Goal: Task Accomplishment & Management: Use online tool/utility

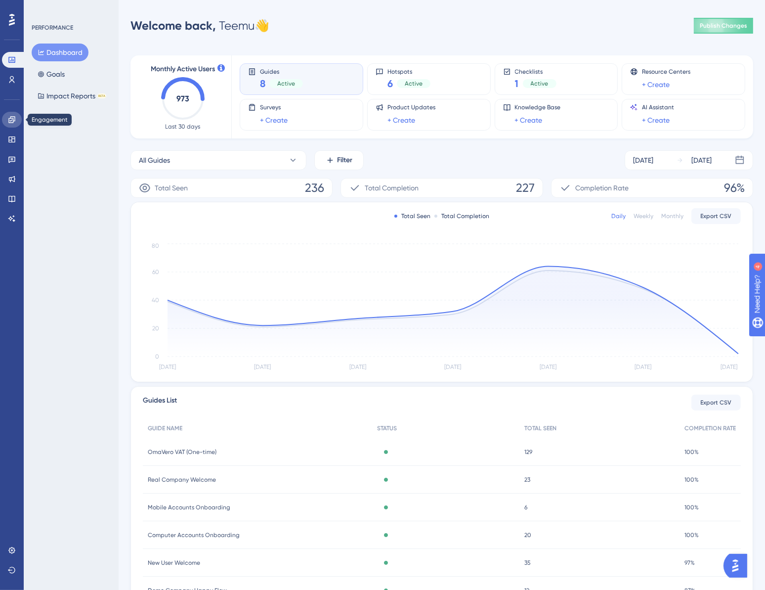
click at [6, 123] on link at bounding box center [12, 120] width 20 height 16
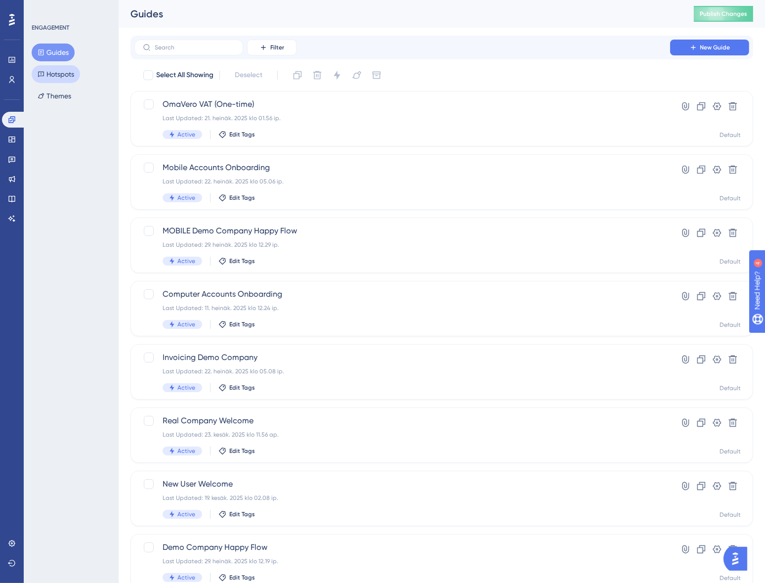
click at [67, 72] on button "Hotspots" at bounding box center [56, 74] width 48 height 18
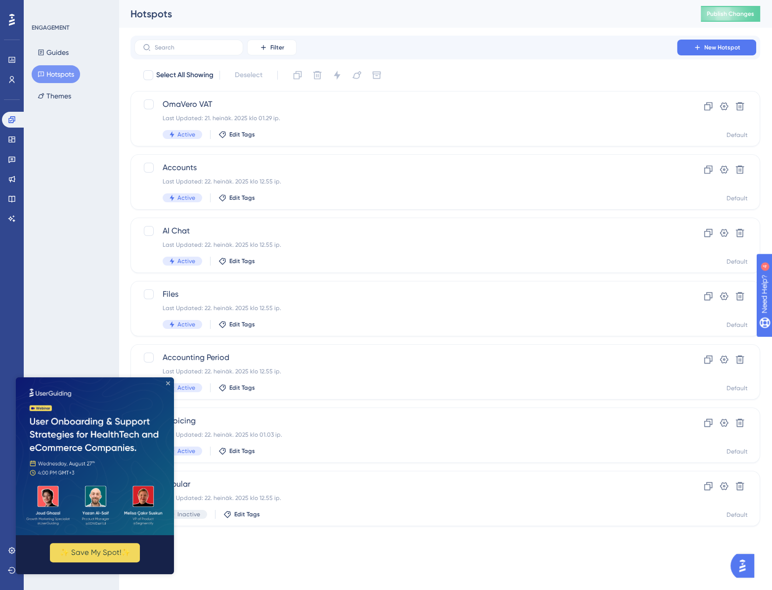
drag, startPoint x: 169, startPoint y: 383, endPoint x: 184, endPoint y: 760, distance: 376.8
click at [169, 383] on icon "Close Preview" at bounding box center [168, 383] width 4 height 4
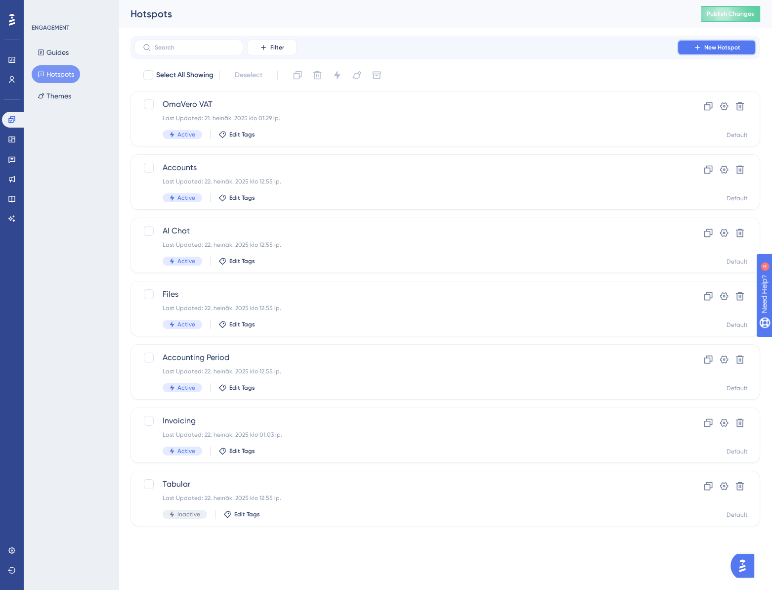
click at [696, 45] on icon at bounding box center [697, 47] width 8 height 8
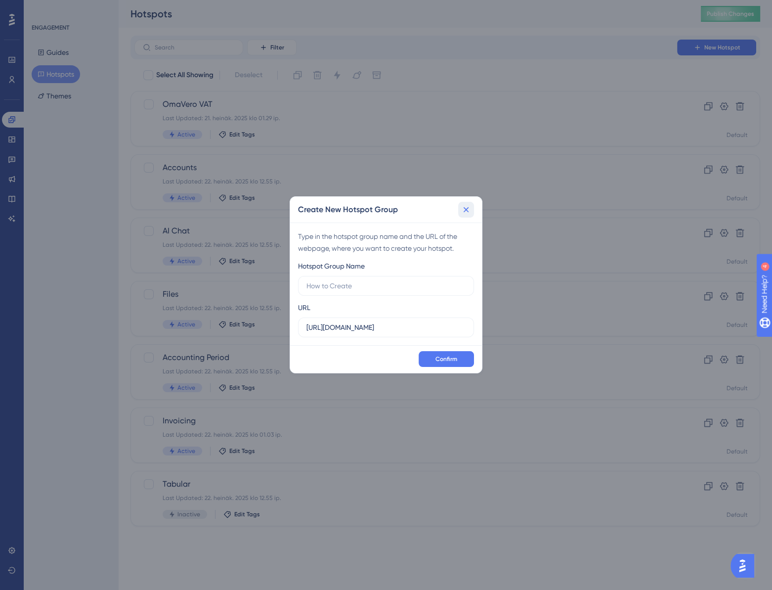
click at [461, 207] on icon at bounding box center [466, 210] width 10 height 10
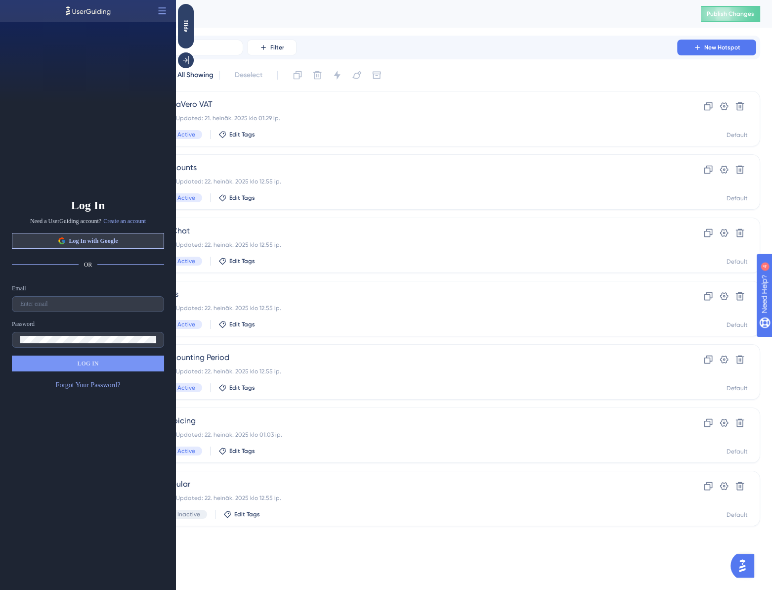
click at [113, 238] on span "Log In with Google" at bounding box center [93, 241] width 49 height 8
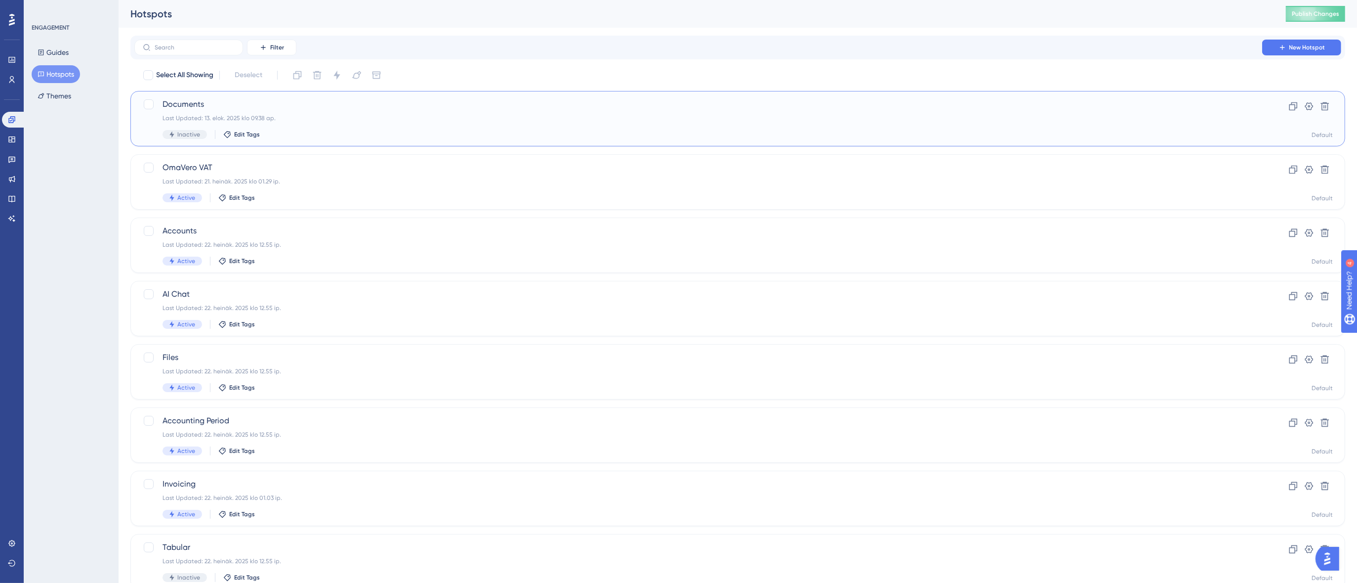
click at [334, 118] on div "Last Updated: 13. elok. 2025 klo 09.38 ap." at bounding box center [699, 118] width 1072 height 8
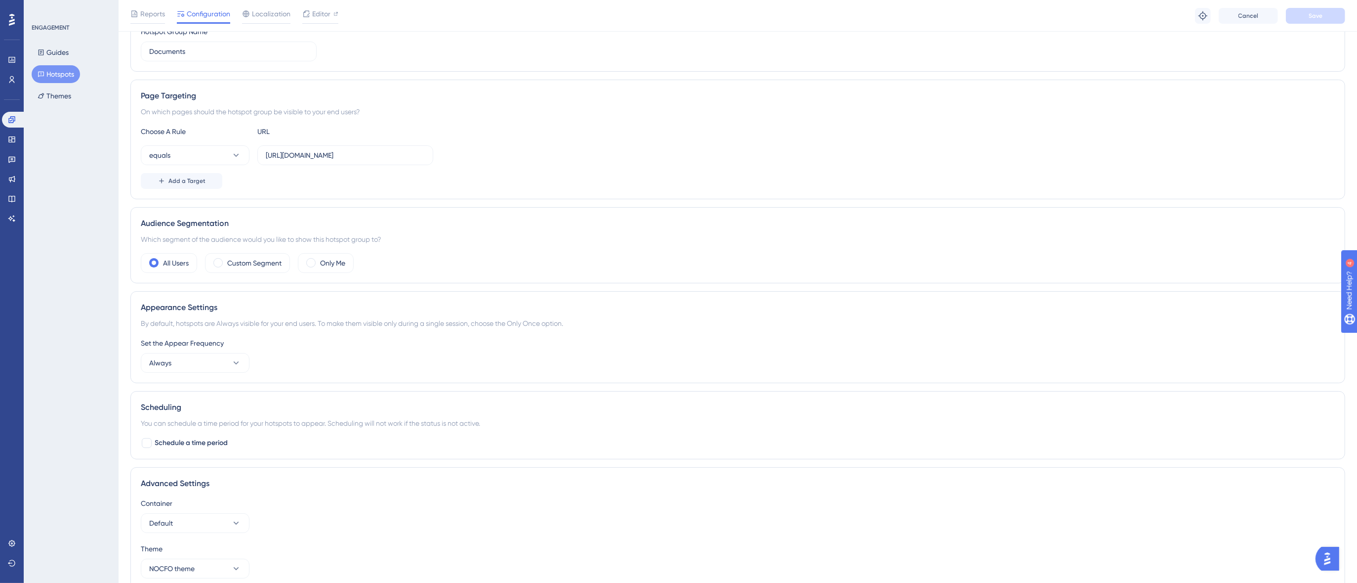
scroll to position [134, 0]
click at [351, 150] on input "[URL][DOMAIN_NAME]" at bounding box center [345, 151] width 159 height 11
click at [368, 150] on input "[URL][DOMAIN_NAME]" at bounding box center [345, 151] width 159 height 11
drag, startPoint x: 368, startPoint y: 150, endPoint x: 336, endPoint y: 153, distance: 32.7
click at [336, 153] on input "[URL][DOMAIN_NAME]" at bounding box center [345, 151] width 159 height 11
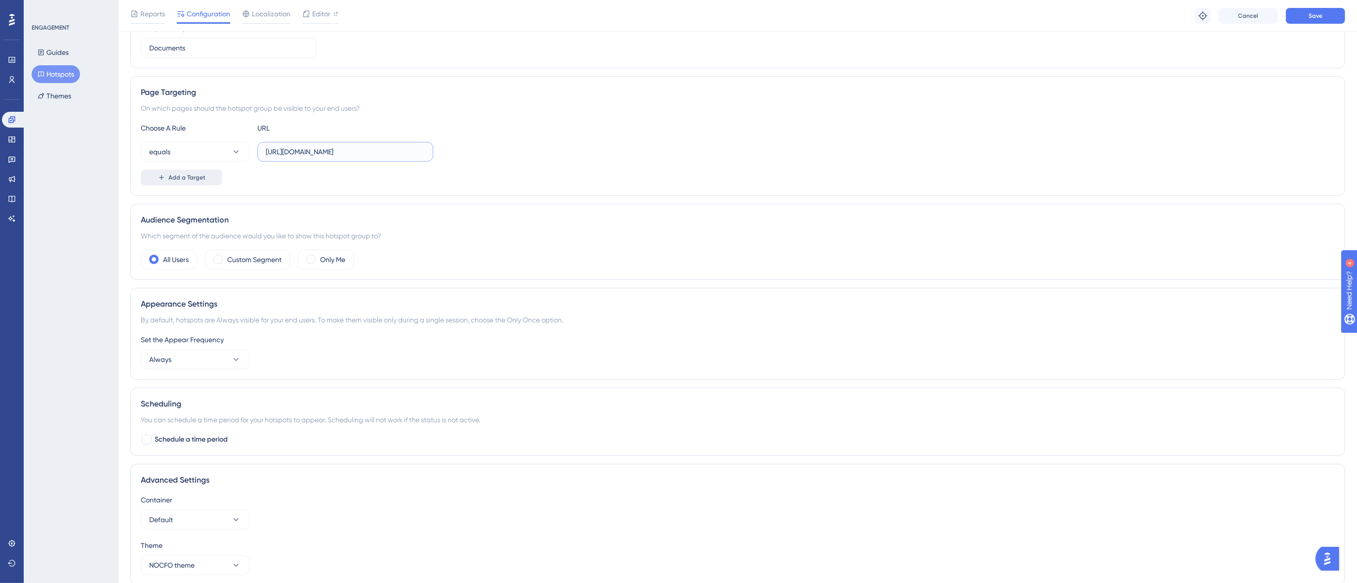
type input "[URL][DOMAIN_NAME]"
click at [202, 180] on span "Add a Target" at bounding box center [187, 177] width 37 height 8
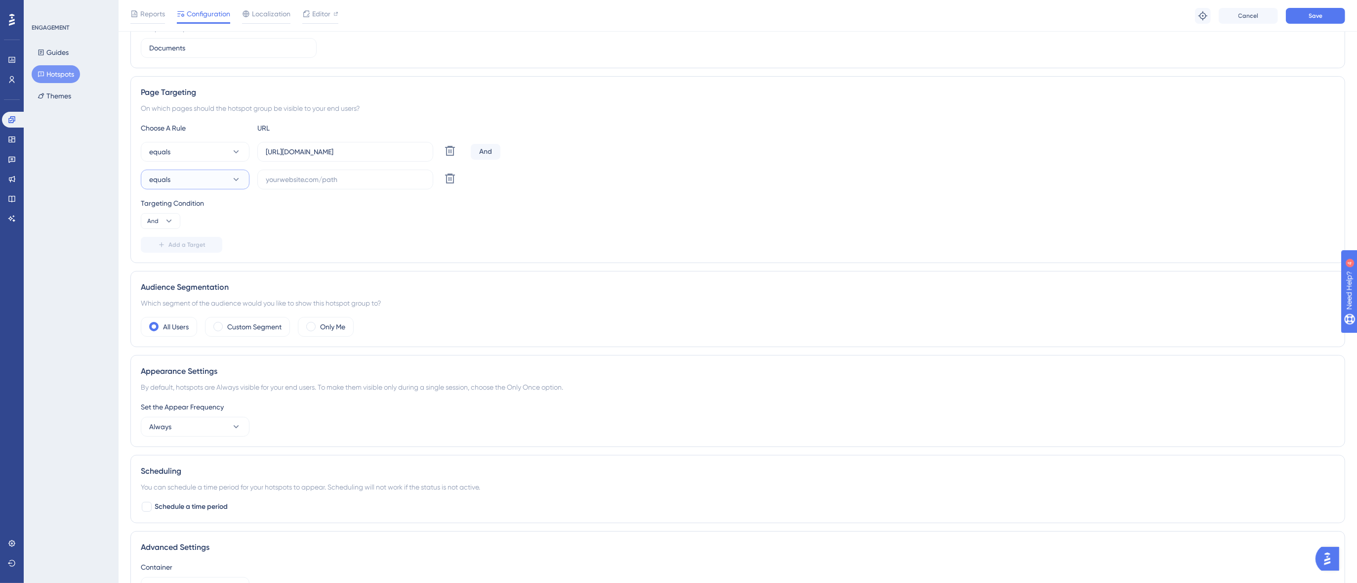
click at [237, 179] on icon at bounding box center [236, 179] width 10 height 10
click at [222, 153] on button "equals" at bounding box center [195, 152] width 109 height 20
click at [182, 252] on div "contains contains" at bounding box center [195, 249] width 80 height 20
click at [184, 217] on div "contains contains" at bounding box center [195, 221] width 80 height 20
click at [313, 178] on input "text" at bounding box center [345, 179] width 159 height 11
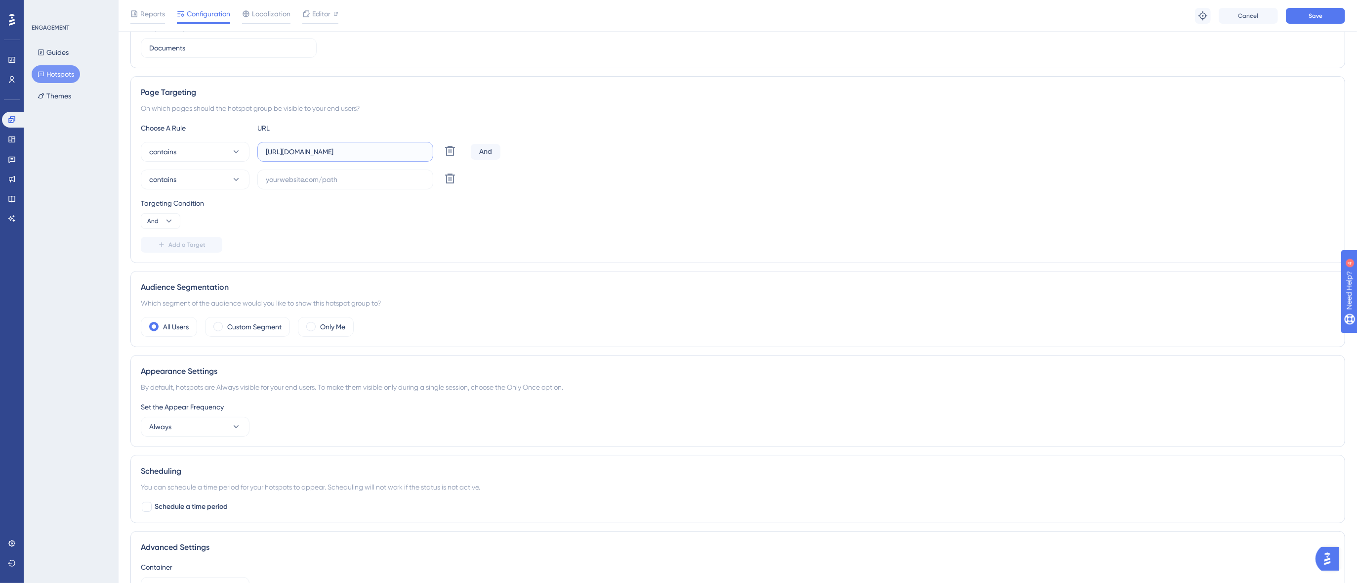
click at [354, 151] on input "[URL][DOMAIN_NAME]" at bounding box center [345, 151] width 159 height 11
click at [330, 175] on input "text" at bounding box center [345, 179] width 159 height 11
paste input "documents"
type input "documents"
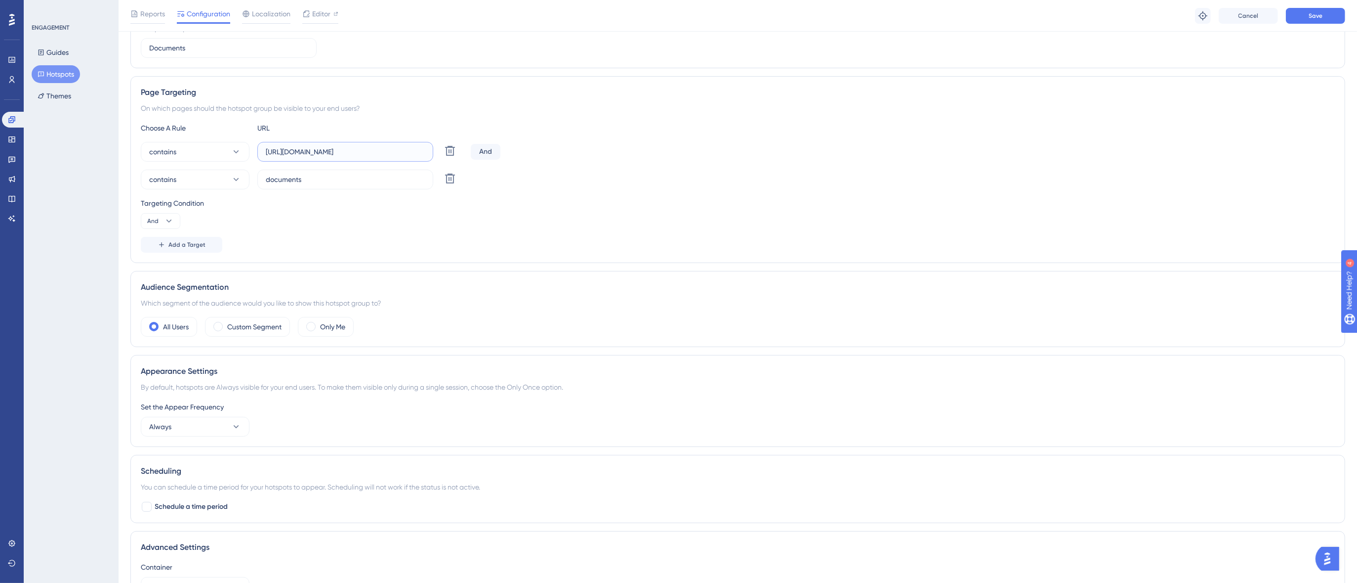
click at [377, 150] on input "[URL][DOMAIN_NAME]" at bounding box center [345, 151] width 159 height 11
drag, startPoint x: 377, startPoint y: 150, endPoint x: 340, endPoint y: 150, distance: 37.1
click at [340, 150] on input "[URL][DOMAIN_NAME]" at bounding box center [345, 151] width 159 height 11
type input "[URL][DOMAIN_NAME]"
click at [346, 223] on div "Targeting Condition And" at bounding box center [738, 213] width 1194 height 32
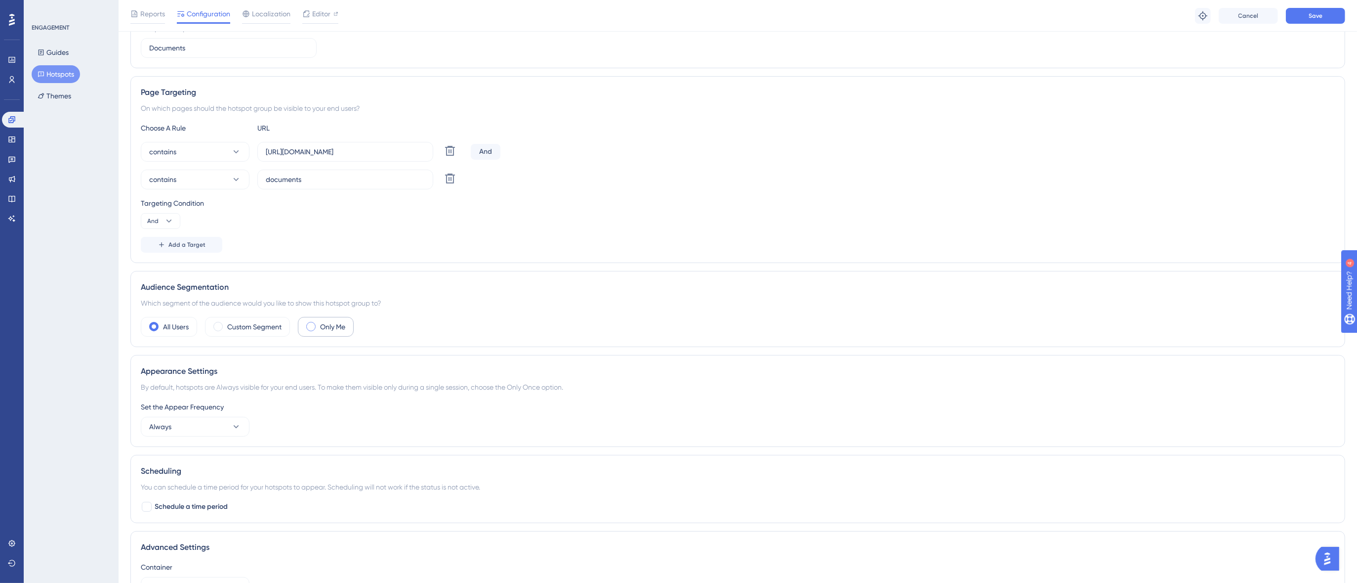
click at [326, 327] on label "Only Me" at bounding box center [332, 327] width 25 height 12
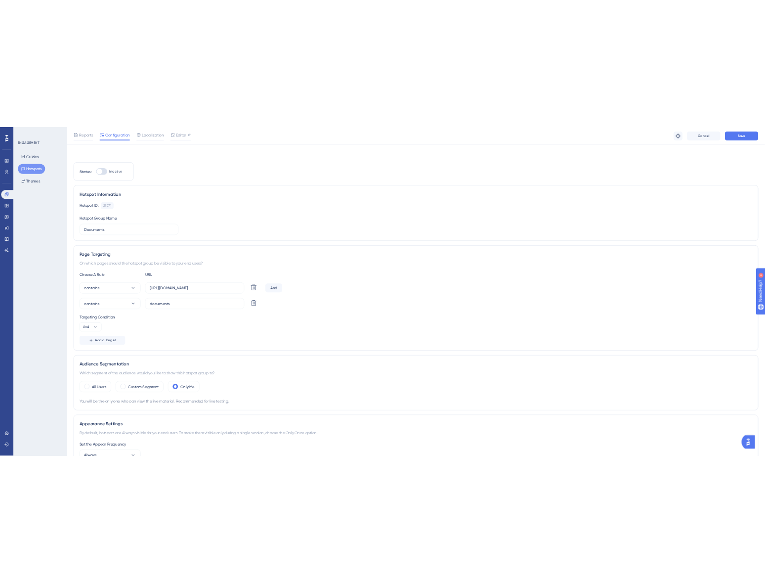
scroll to position [0, 0]
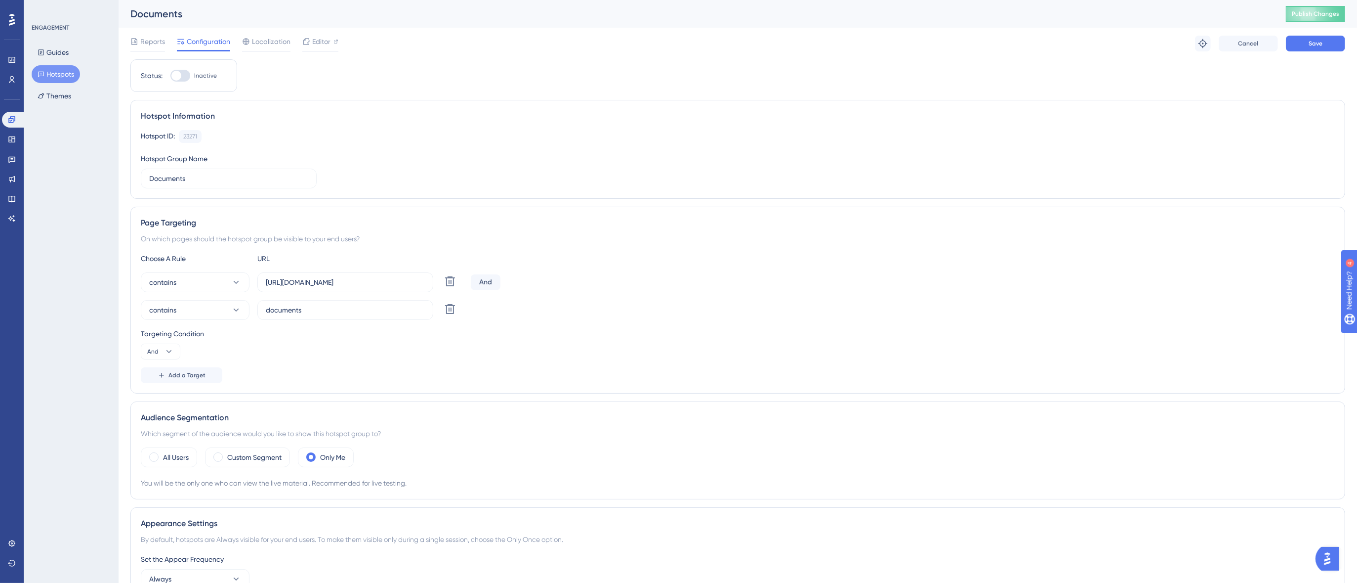
click at [181, 74] on div at bounding box center [176, 76] width 10 height 10
click at [170, 76] on input "Inactive" at bounding box center [170, 76] width 0 height 0
checkbox input "true"
click at [771, 45] on span "Save" at bounding box center [1316, 44] width 14 height 8
click at [771, 12] on span "Publish Changes" at bounding box center [1315, 14] width 47 height 8
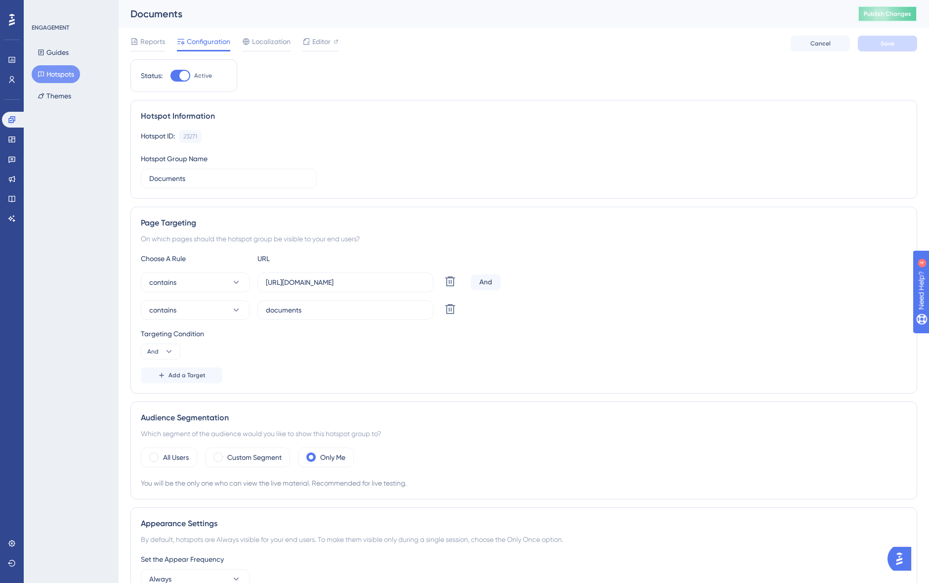
click at [771, 13] on span "Publish Changes" at bounding box center [887, 14] width 47 height 8
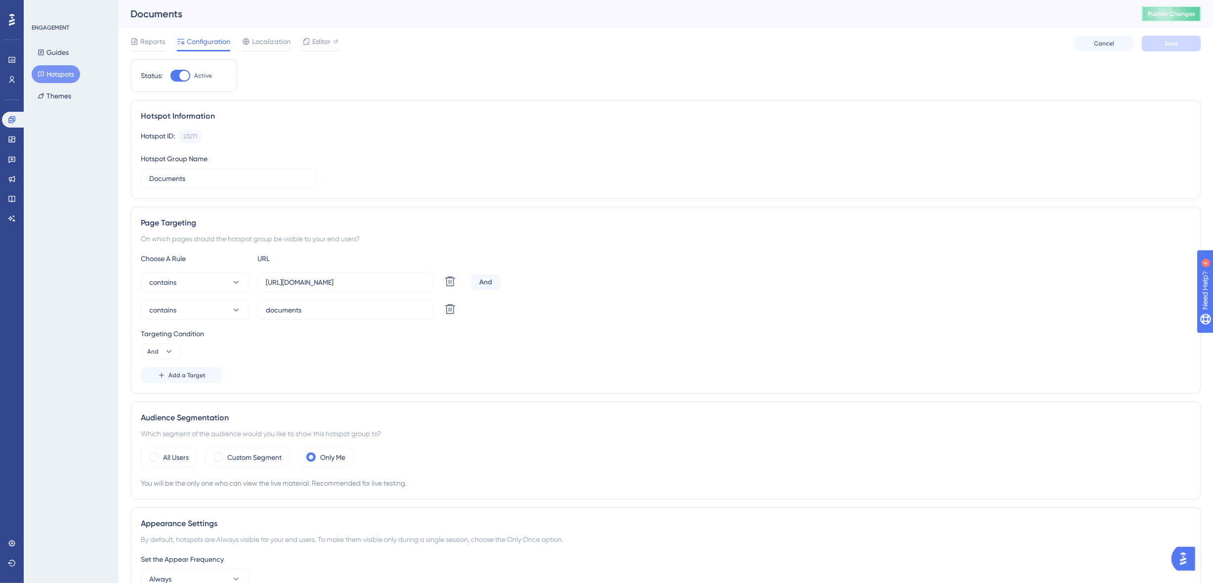
click at [771, 14] on span "Publish Changes" at bounding box center [1171, 14] width 47 height 8
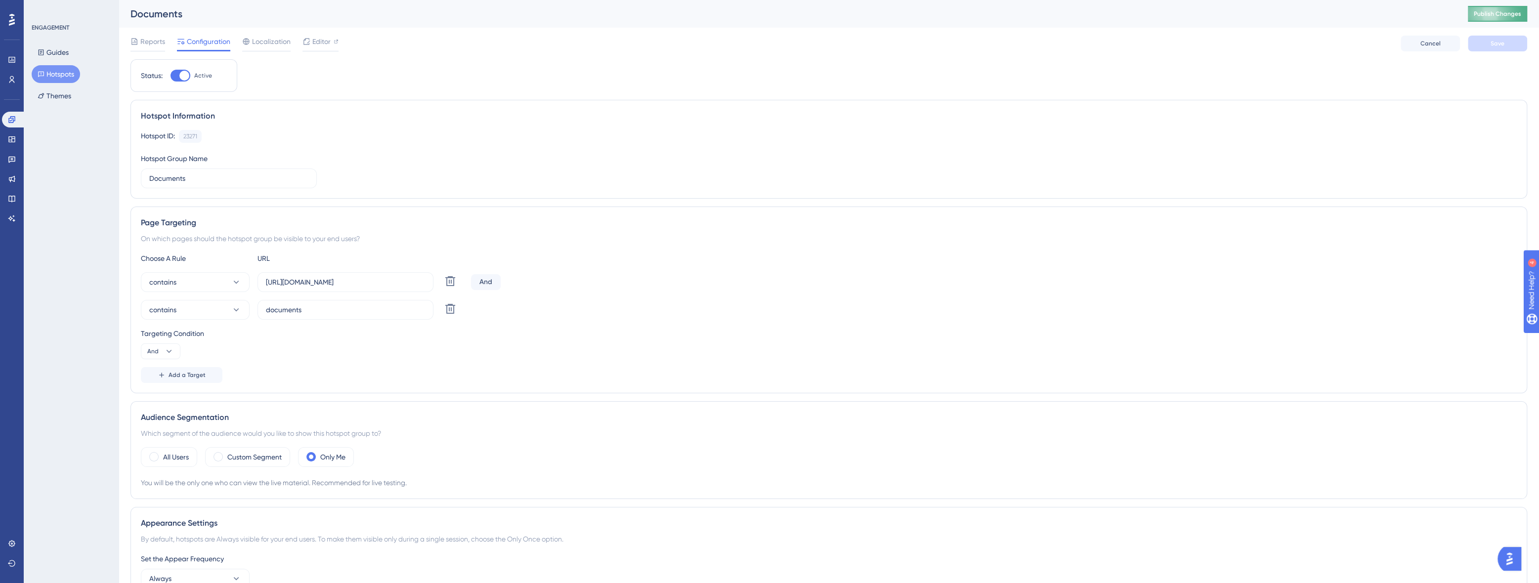
click at [771, 14] on span "Publish Changes" at bounding box center [1497, 14] width 47 height 8
click at [771, 13] on span "Publish Changes" at bounding box center [1497, 14] width 47 height 8
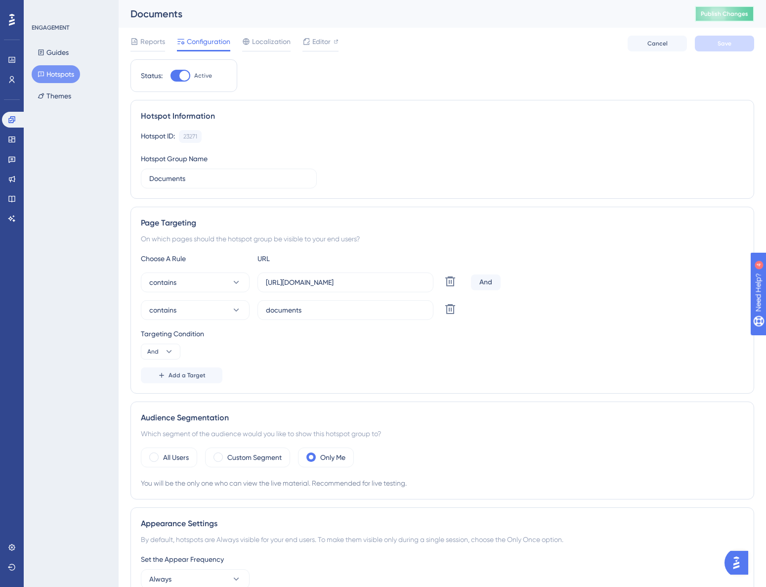
click at [730, 7] on button "Publish Changes" at bounding box center [724, 14] width 59 height 16
click at [654, 21] on div "Documents Publish Changes" at bounding box center [442, 14] width 647 height 28
click at [719, 14] on span "Publish Changes" at bounding box center [724, 14] width 47 height 8
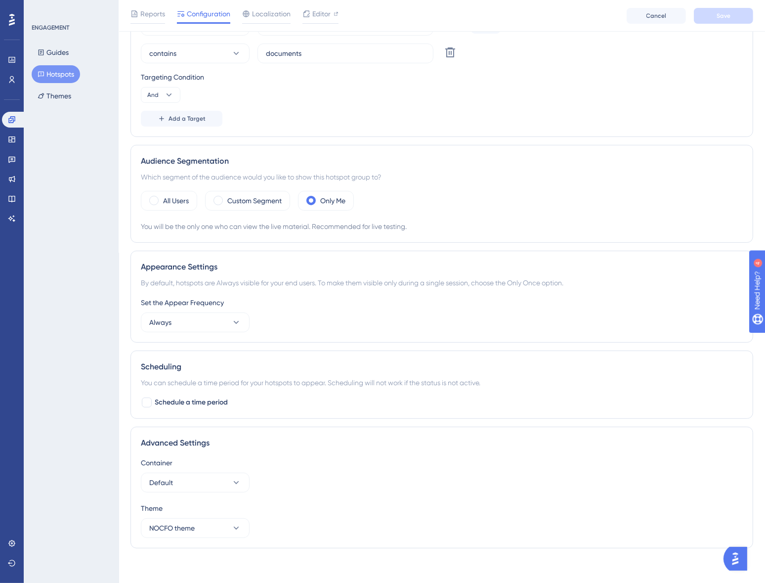
scroll to position [264, 0]
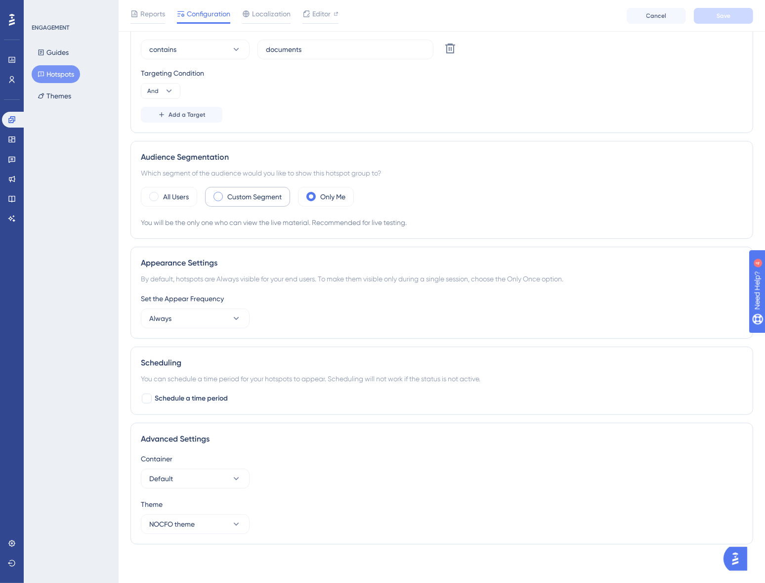
click at [214, 198] on div "Custom Segment" at bounding box center [247, 197] width 85 height 20
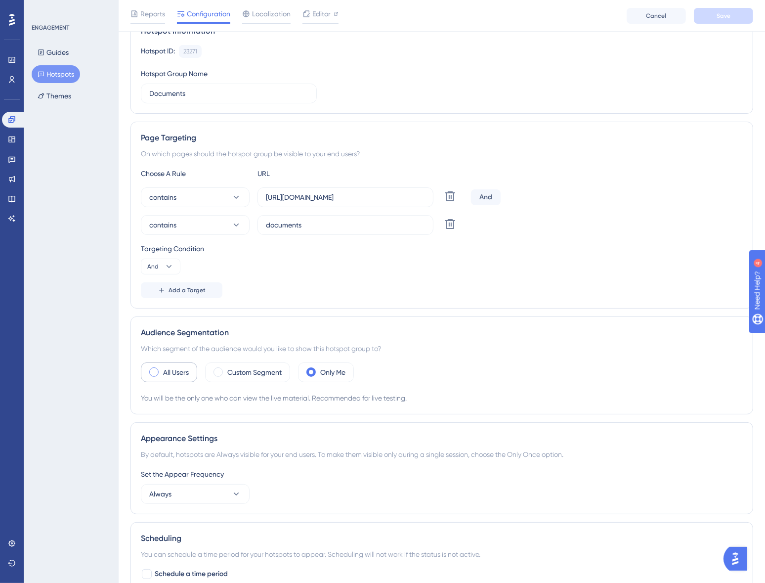
scroll to position [89, 0]
click at [159, 371] on div "All Users" at bounding box center [169, 372] width 56 height 20
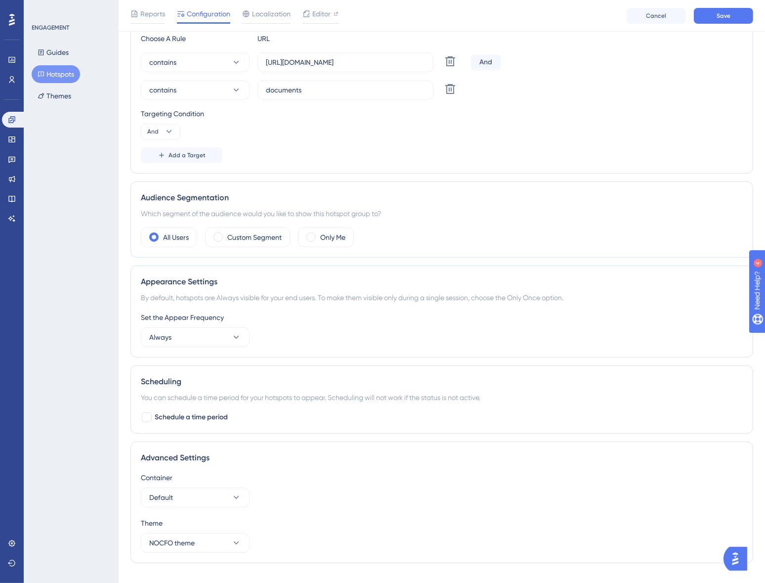
scroll to position [242, 0]
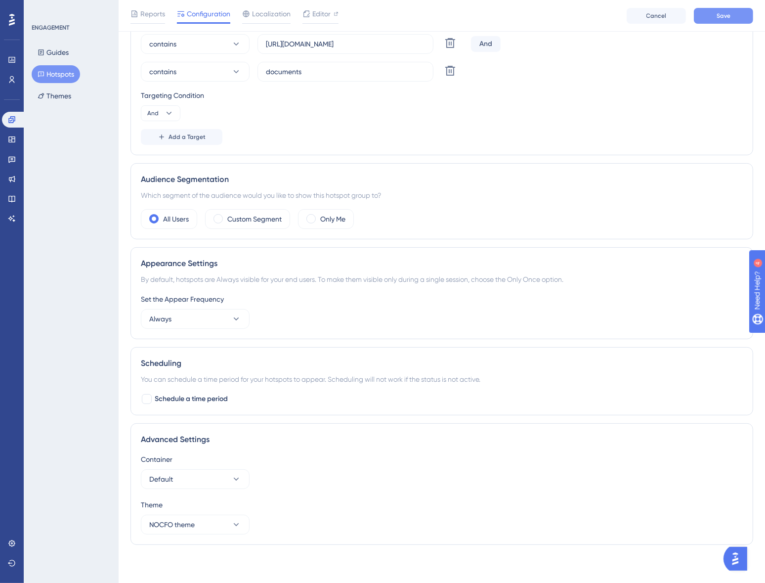
click at [717, 14] on span "Save" at bounding box center [724, 16] width 14 height 8
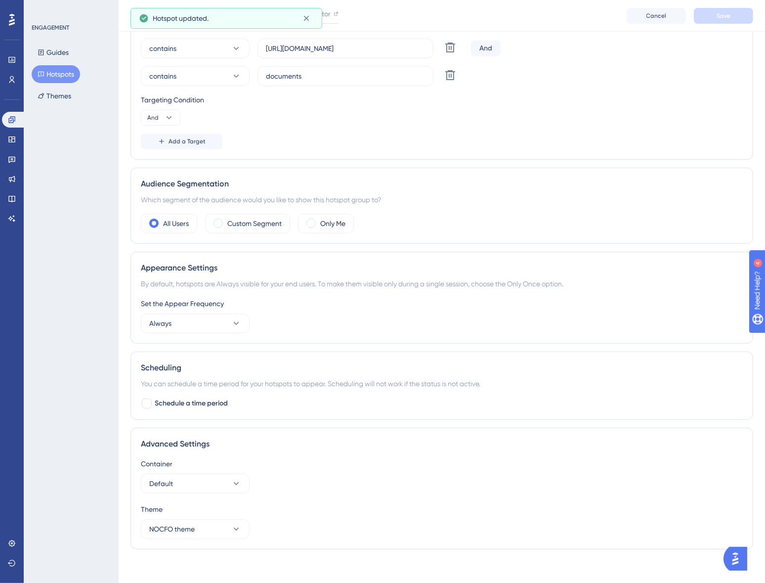
scroll to position [238, 0]
click at [158, 328] on button "Always" at bounding box center [195, 323] width 109 height 20
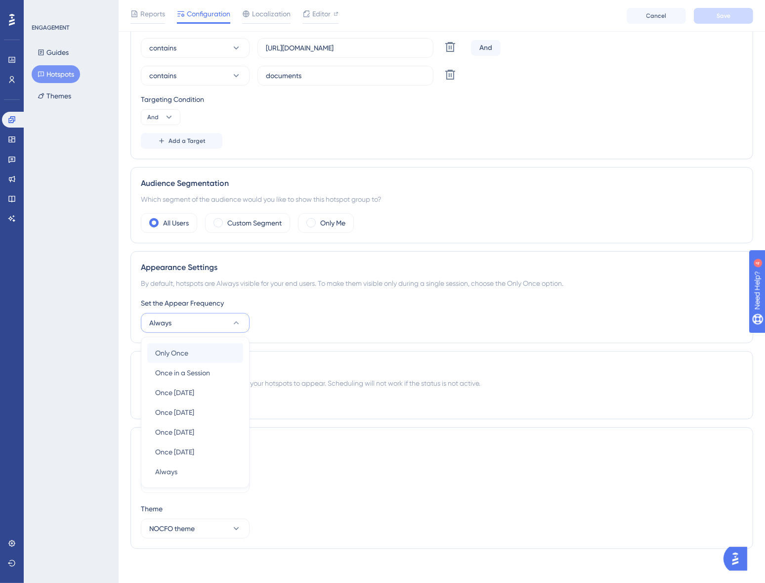
scroll to position [242, 0]
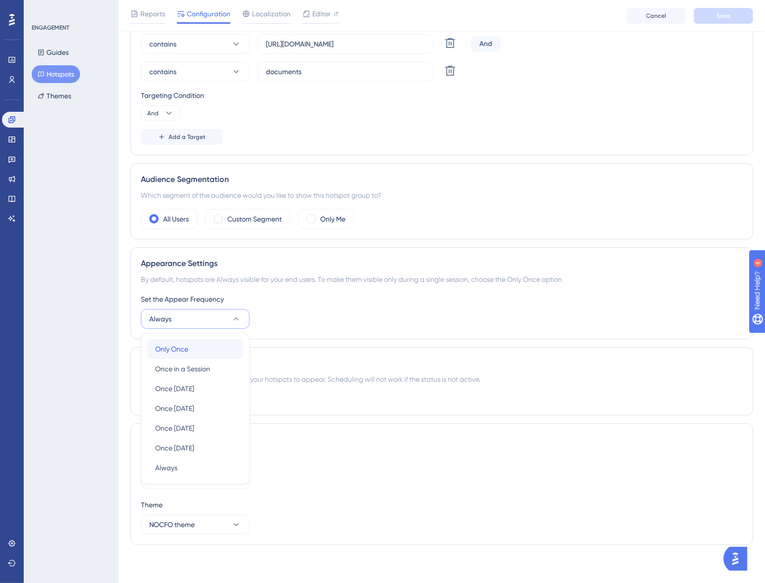
click at [169, 346] on span "Only Once" at bounding box center [171, 349] width 33 height 12
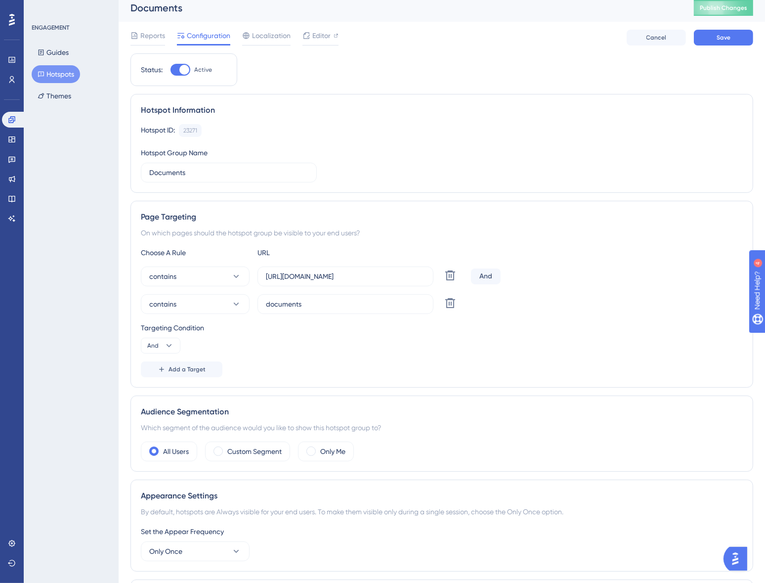
scroll to position [0, 0]
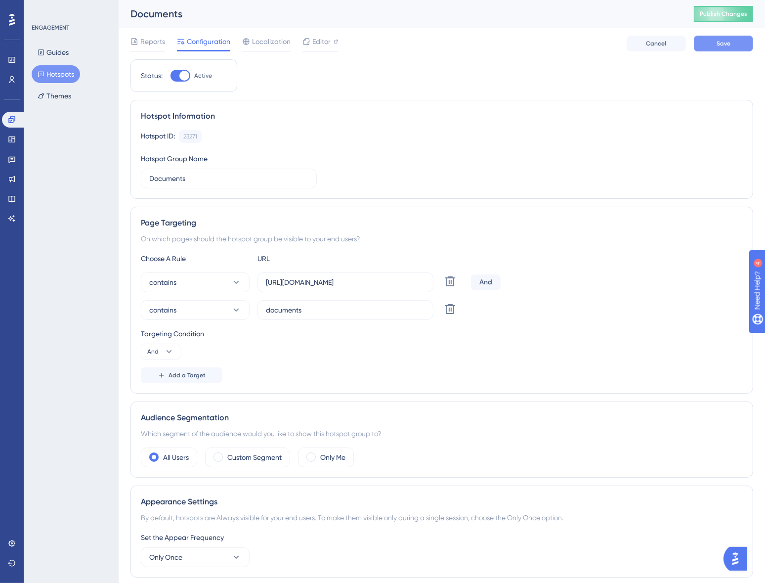
click at [735, 41] on button "Save" at bounding box center [723, 44] width 59 height 16
click at [725, 14] on span "Publish Changes" at bounding box center [723, 14] width 47 height 8
